Goal: Task Accomplishment & Management: Manage account settings

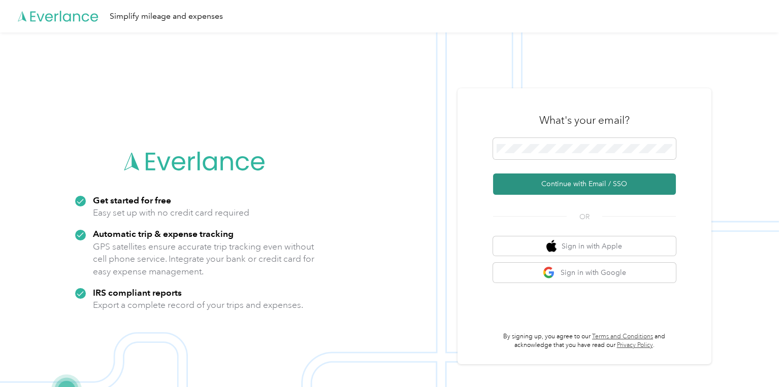
click at [562, 184] on button "Continue with Email / SSO" at bounding box center [584, 184] width 183 height 21
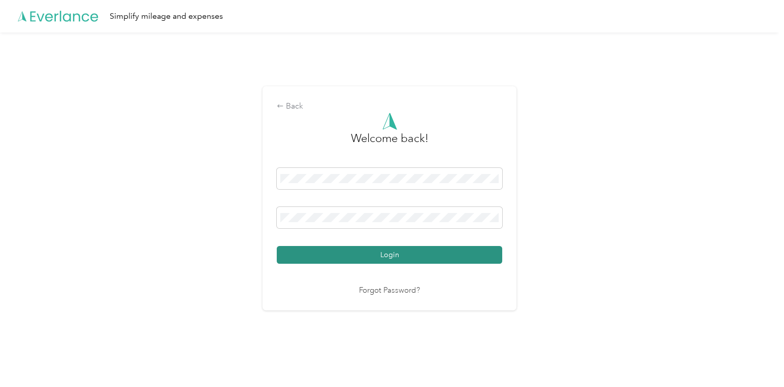
click at [373, 256] on button "Login" at bounding box center [389, 255] width 225 height 18
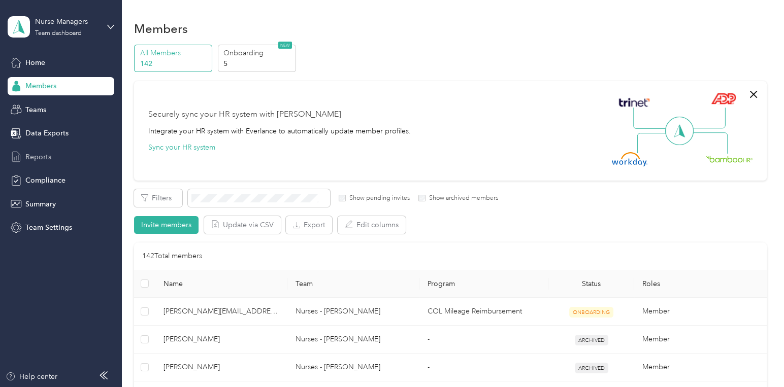
click at [48, 159] on span "Reports" at bounding box center [38, 157] width 26 height 11
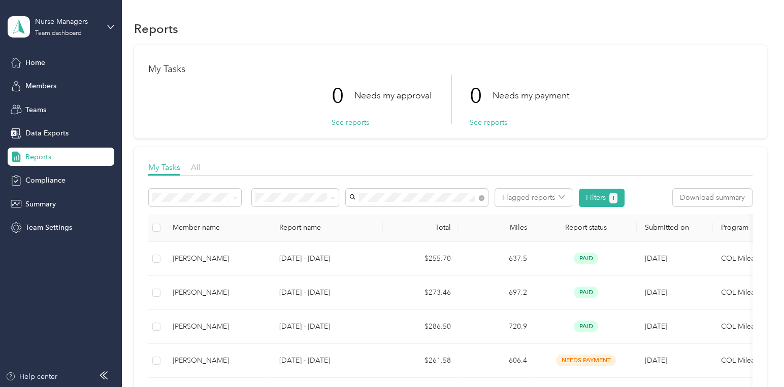
click at [388, 209] on li "[PERSON_NAME]" at bounding box center [417, 216] width 142 height 18
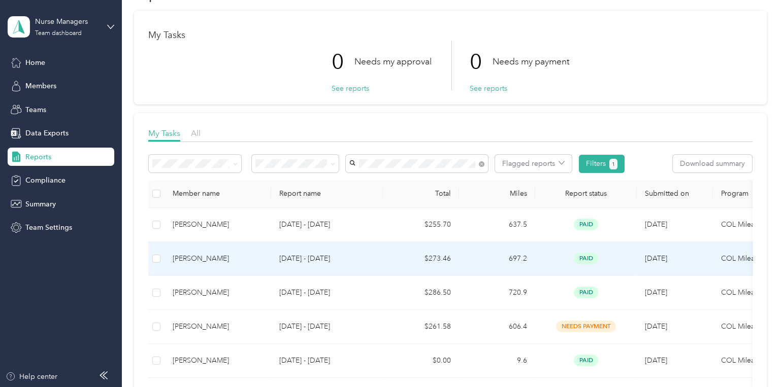
scroll to position [51, 0]
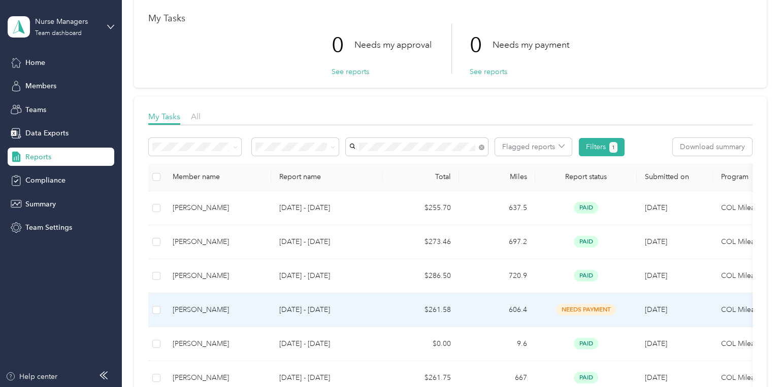
click at [354, 300] on td "[DATE] - [DATE]" at bounding box center [327, 311] width 112 height 34
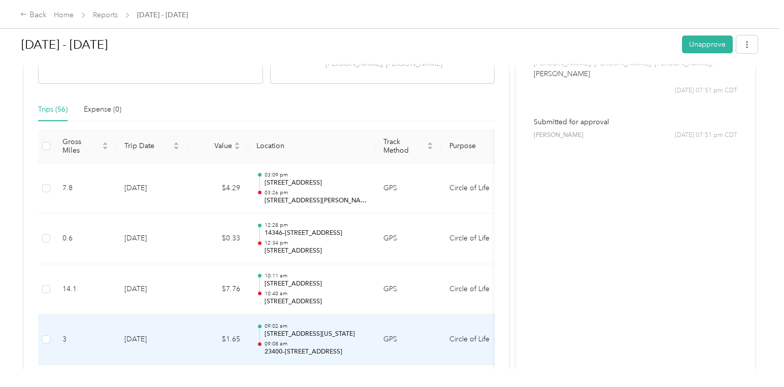
scroll to position [203, 0]
